Goal: Transaction & Acquisition: Purchase product/service

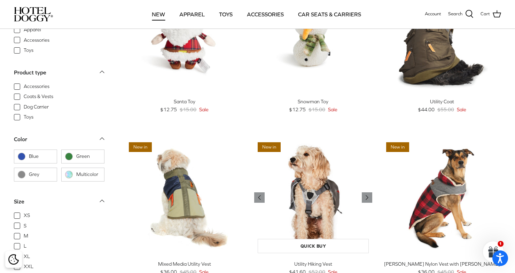
scroll to position [383, 0]
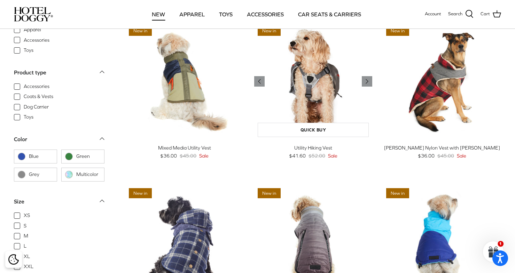
click at [320, 78] on img "Utility Hiking Vest" at bounding box center [313, 82] width 118 height 118
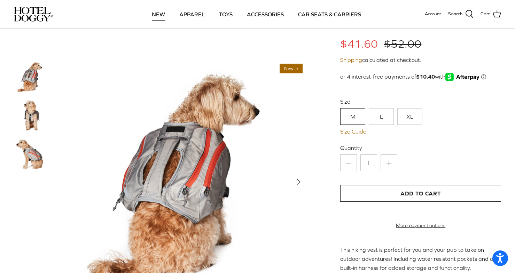
scroll to position [35, 0]
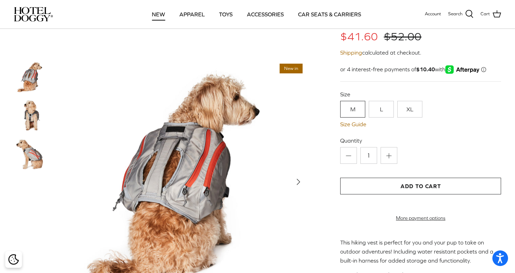
click at [298, 180] on polyline "Next" at bounding box center [298, 182] width 3 height 6
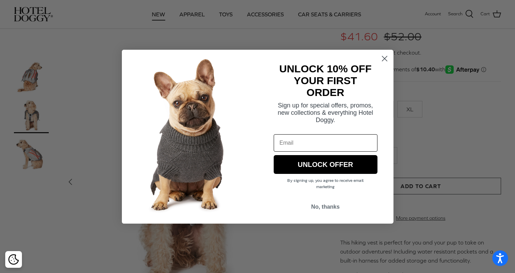
click at [383, 58] on circle "Close dialog" at bounding box center [383, 58] width 11 height 11
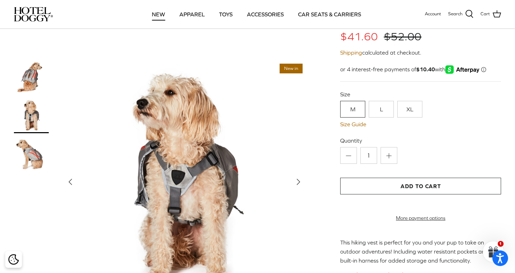
click at [296, 182] on icon "Right" at bounding box center [298, 181] width 11 height 11
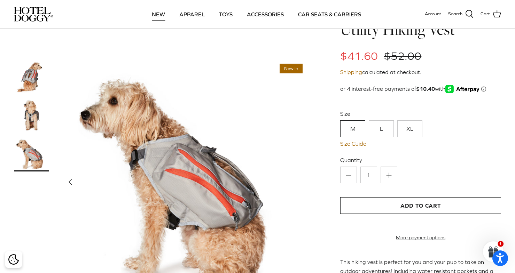
scroll to position [0, 0]
